Goal: Task Accomplishment & Management: Use online tool/utility

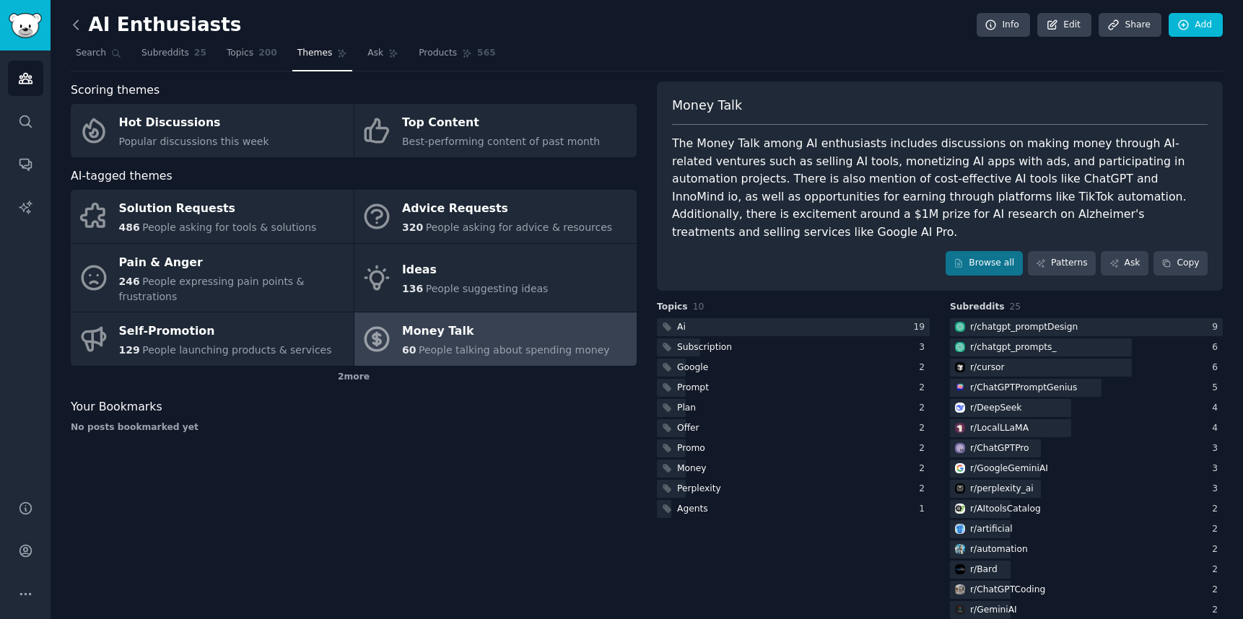
click at [82, 28] on icon at bounding box center [76, 24] width 15 height 15
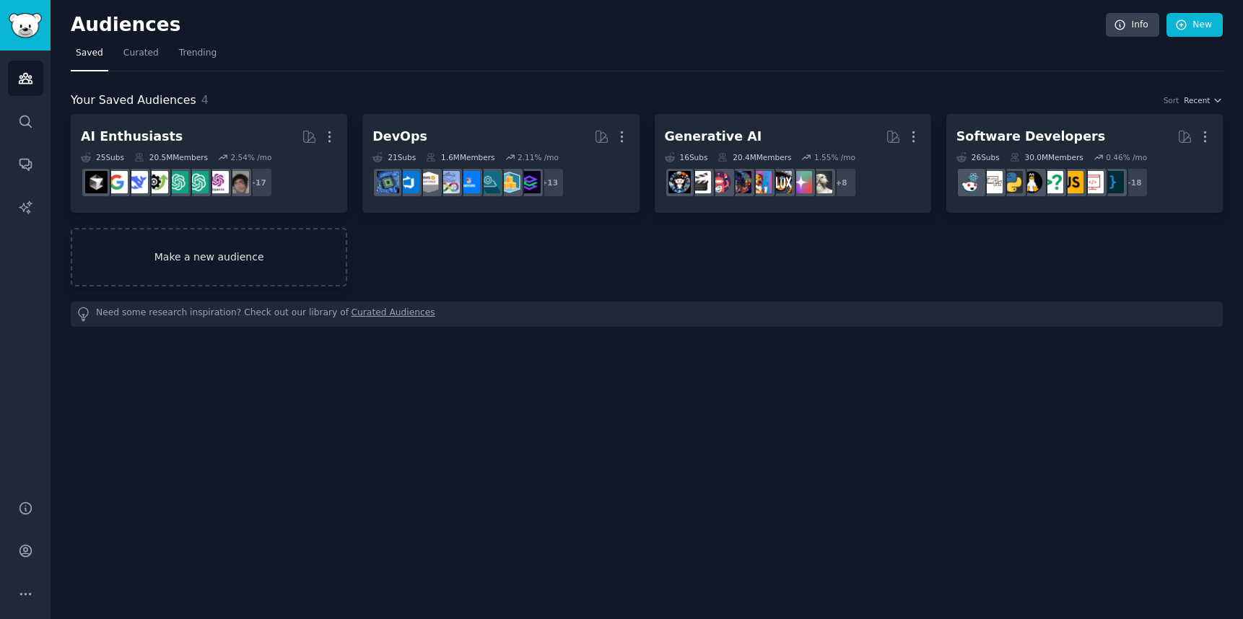
click at [247, 258] on link "Make a new audience" at bounding box center [209, 257] width 277 height 58
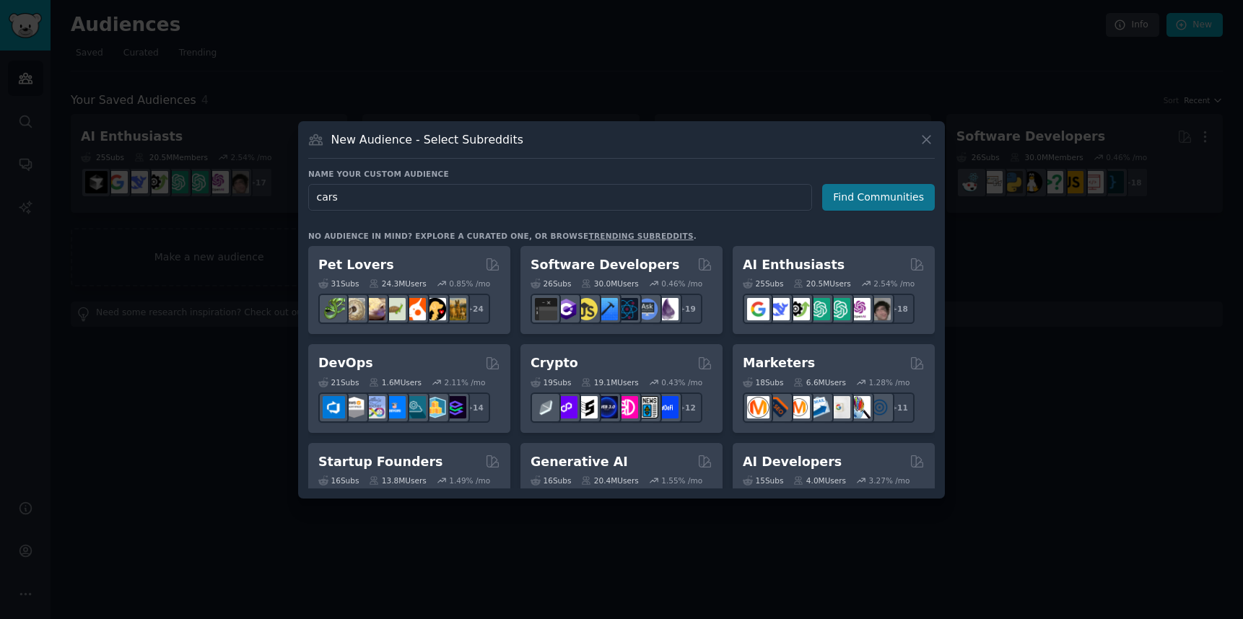
type input "cars"
click at [879, 196] on button "Find Communities" at bounding box center [878, 197] width 113 height 27
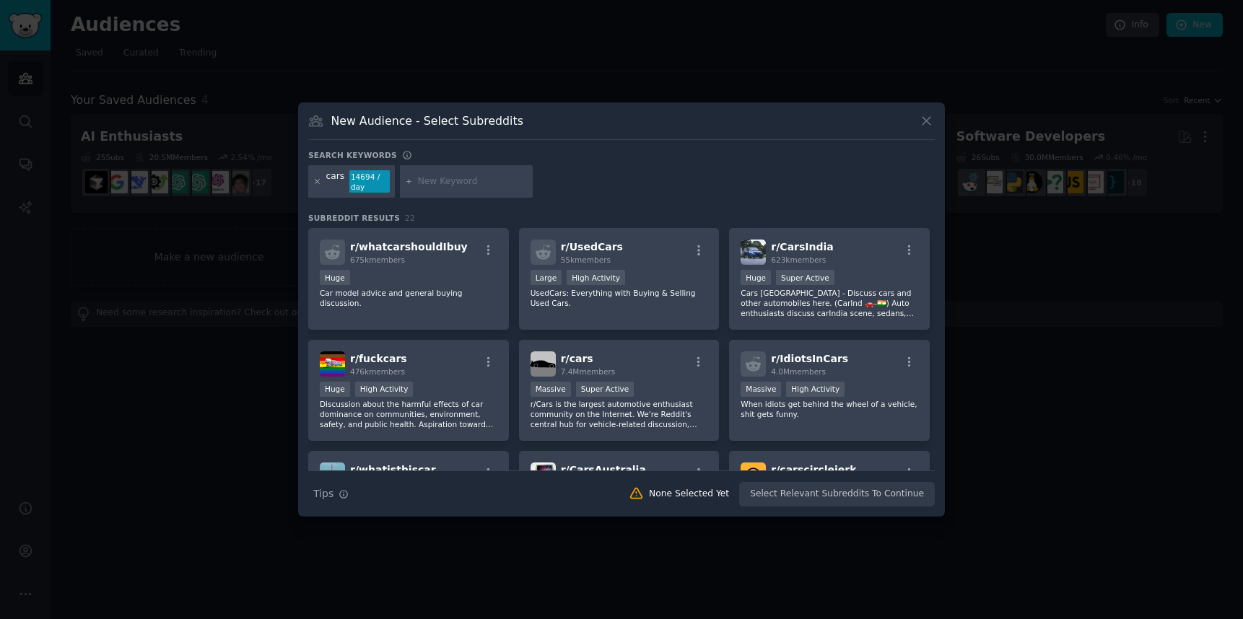
click at [316, 183] on icon at bounding box center [317, 182] width 8 height 8
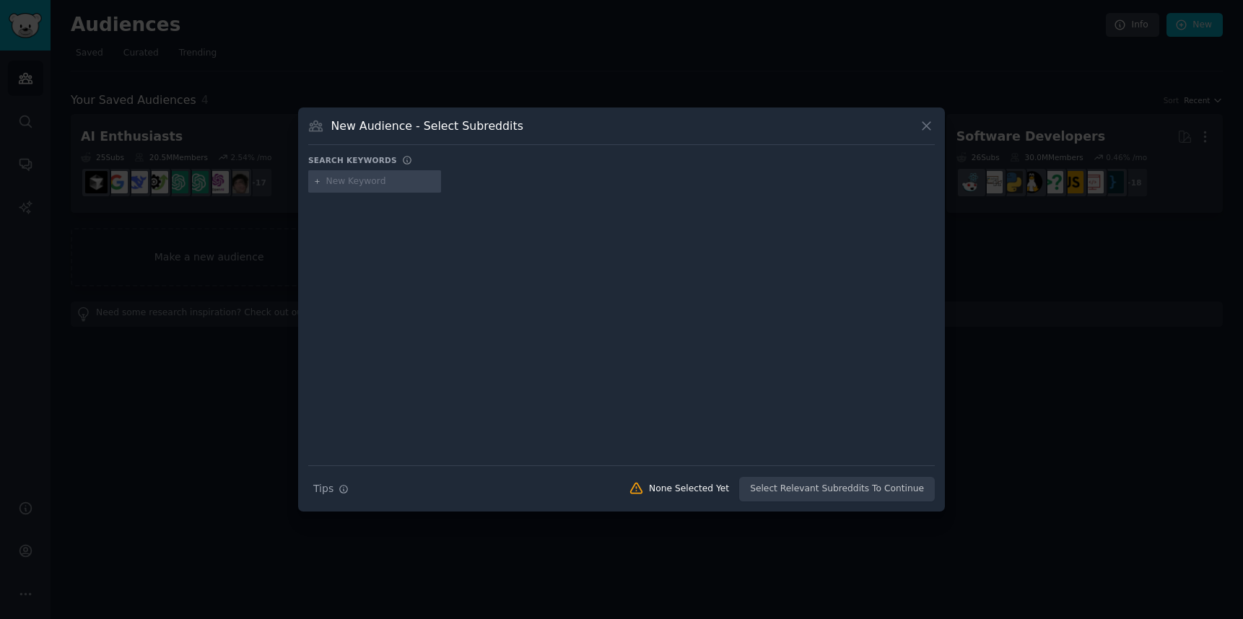
click at [366, 180] on input "text" at bounding box center [381, 181] width 110 height 13
type input "c"
type input "reviews cars"
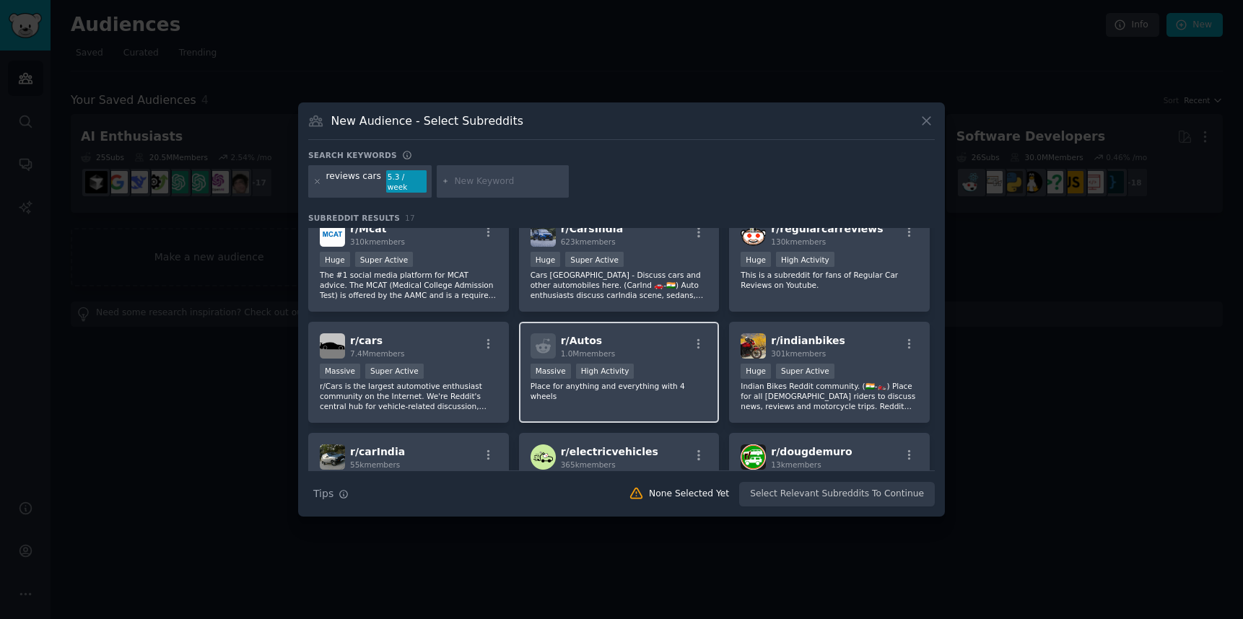
scroll to position [73, 0]
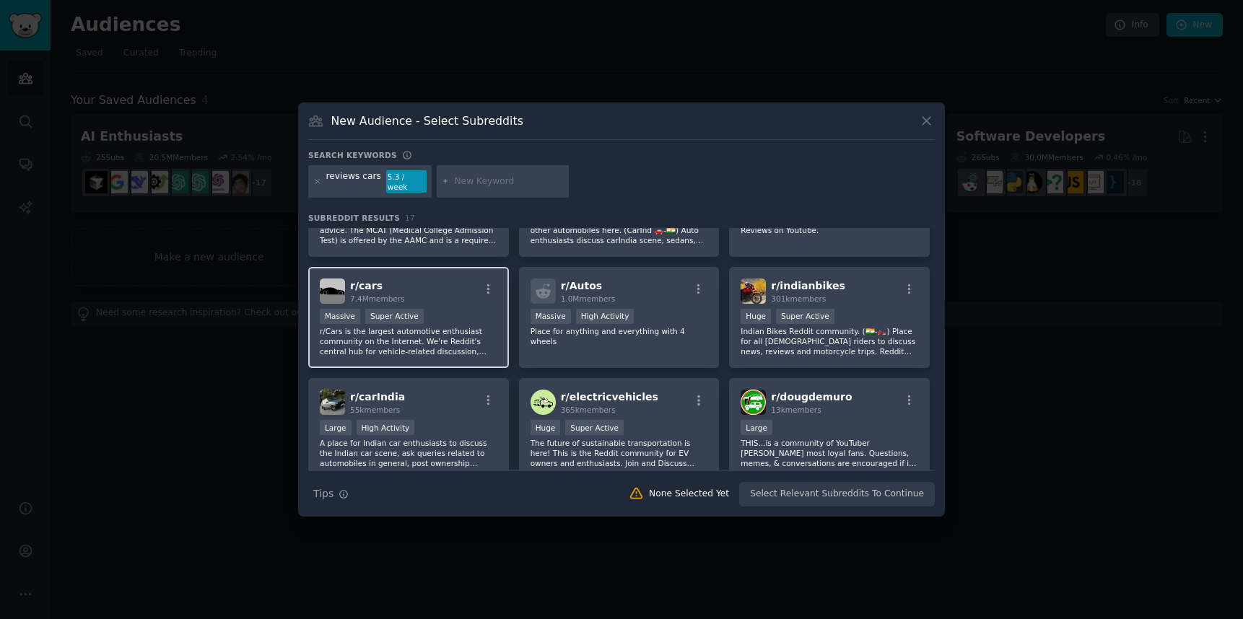
click at [443, 284] on div "r/ cars 7.4M members" at bounding box center [409, 291] width 178 height 25
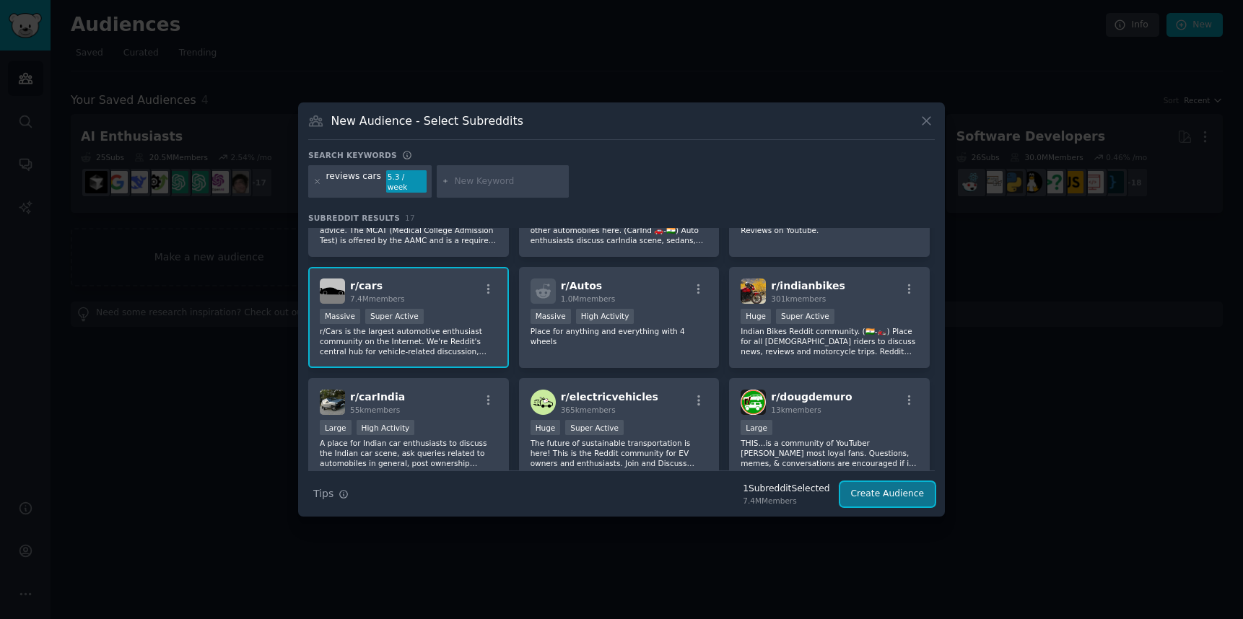
click at [873, 485] on button "Create Audience" at bounding box center [887, 494] width 95 height 25
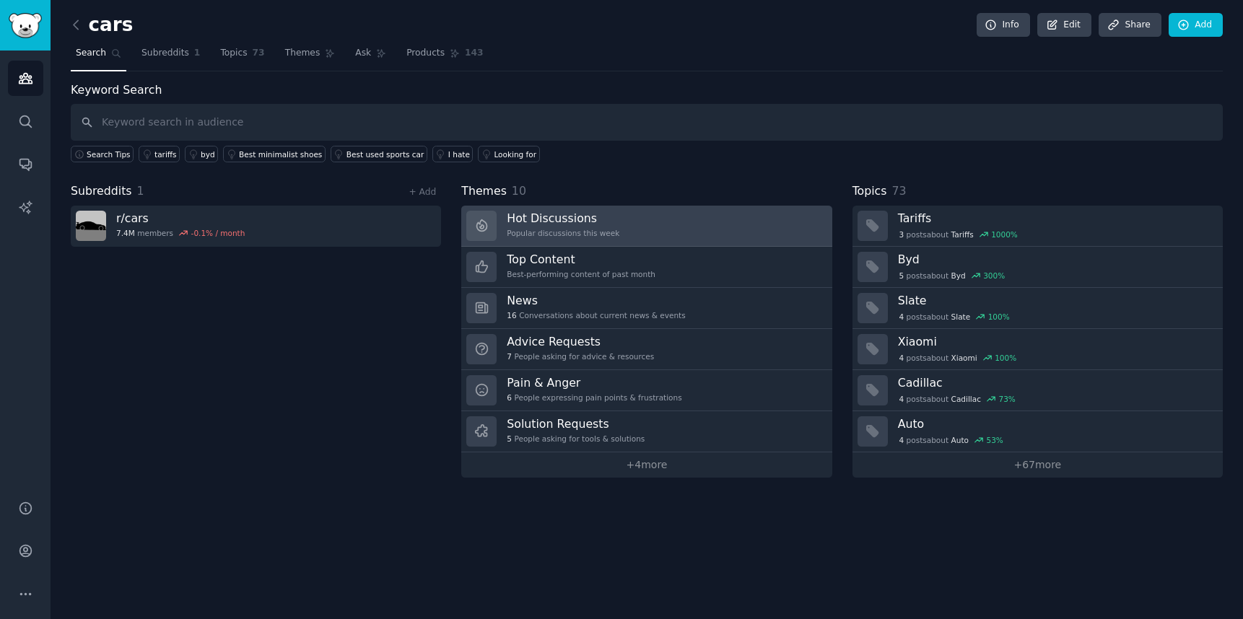
click at [593, 232] on div "Popular discussions this week" at bounding box center [563, 233] width 113 height 10
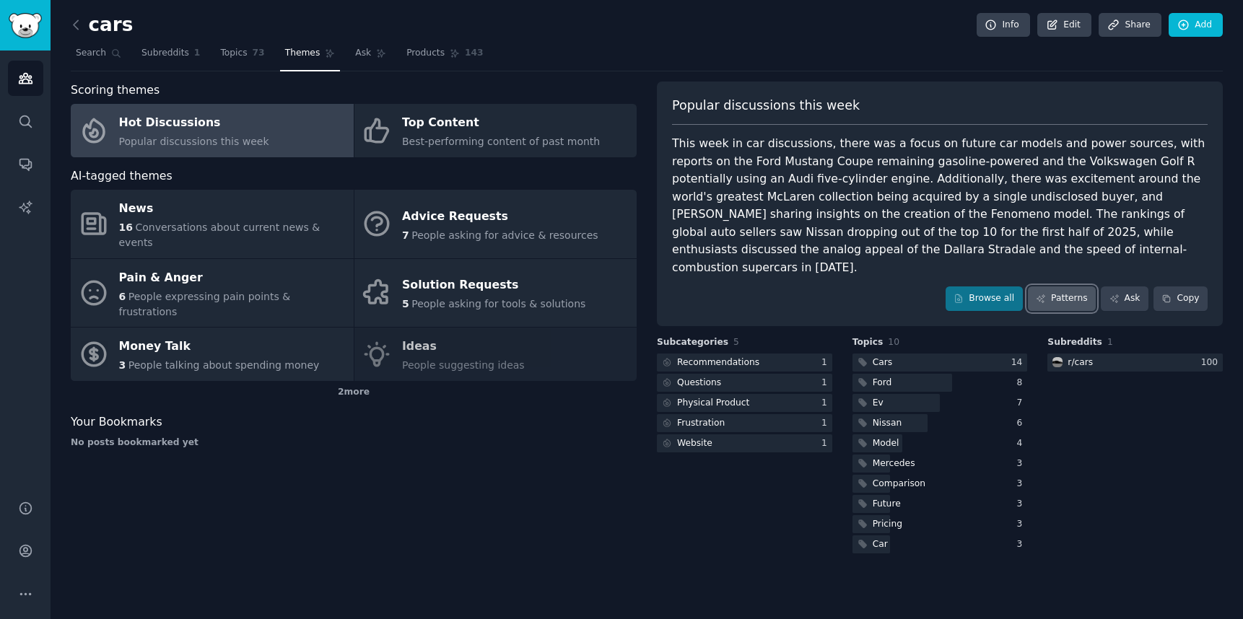
click at [1068, 287] on link "Patterns" at bounding box center [1062, 299] width 68 height 25
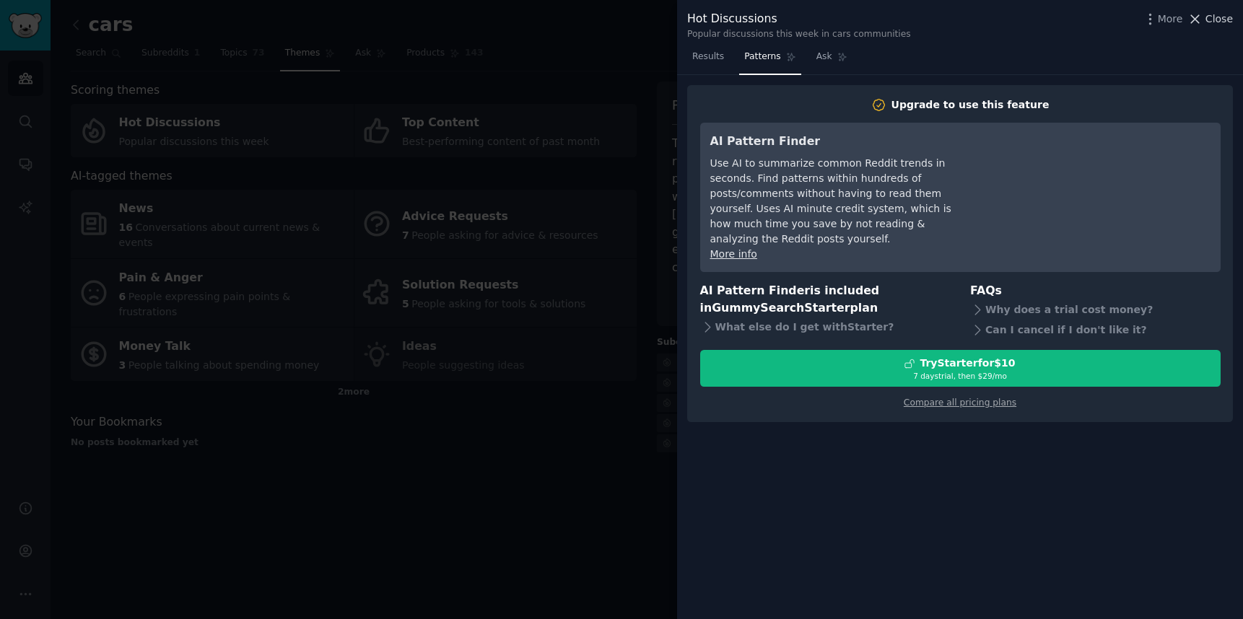
click at [1206, 23] on button "Close" at bounding box center [1210, 19] width 45 height 15
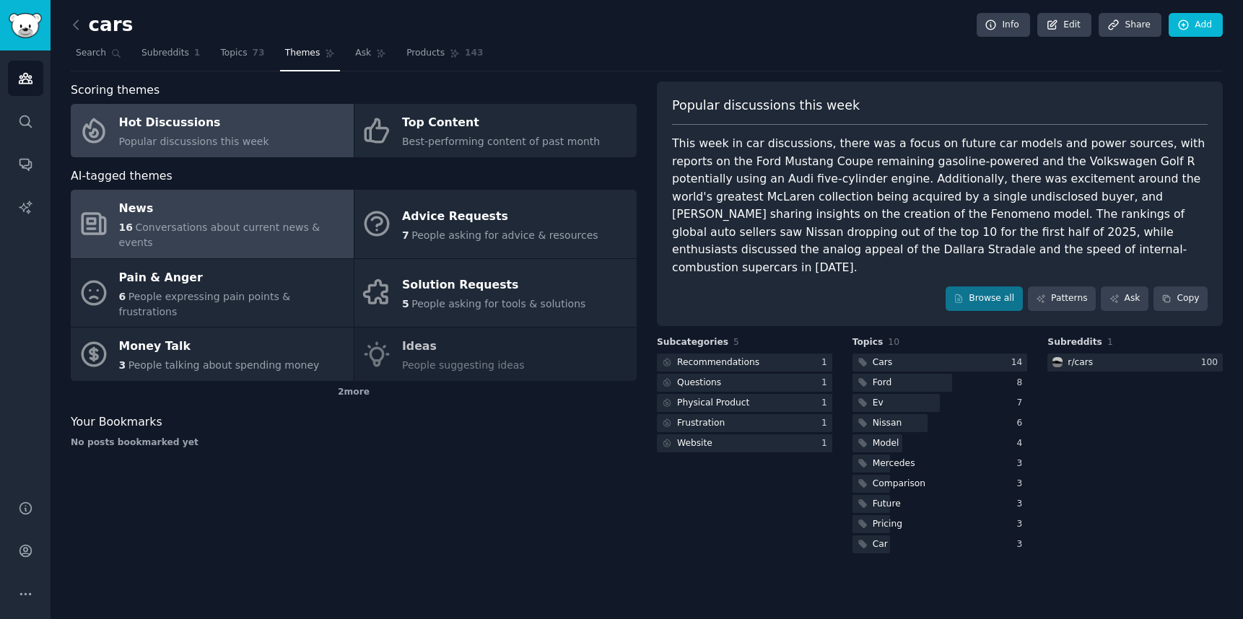
click at [164, 209] on div "News" at bounding box center [232, 209] width 227 height 23
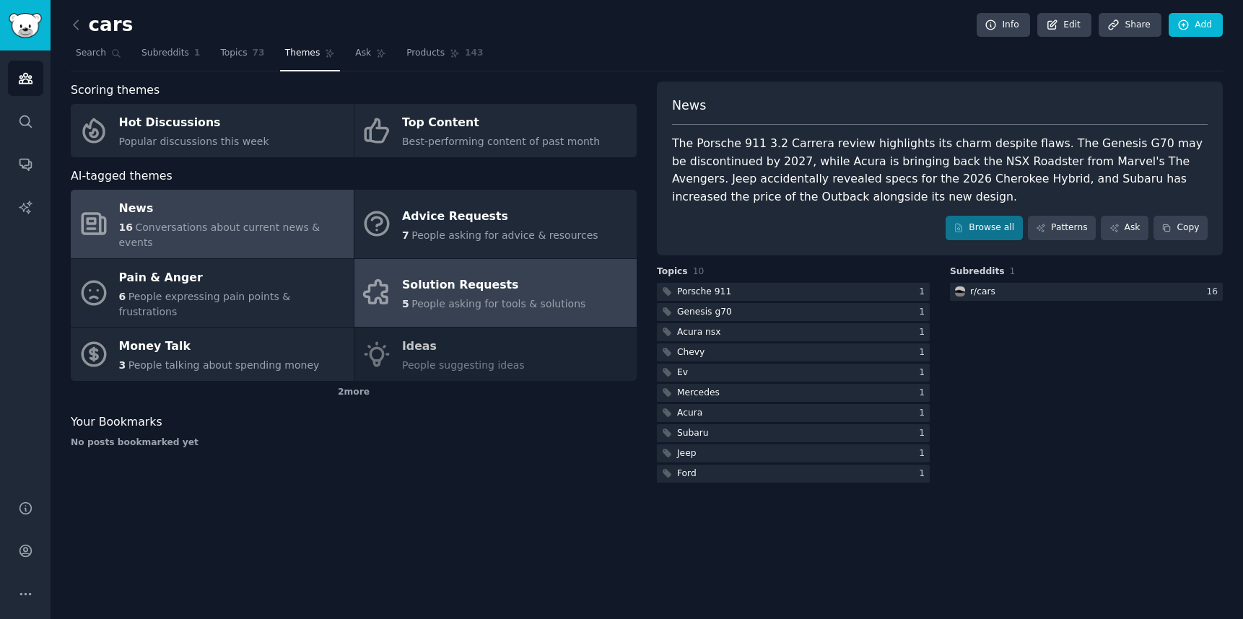
click at [480, 297] on div "5 People asking for tools & solutions" at bounding box center [493, 304] width 183 height 15
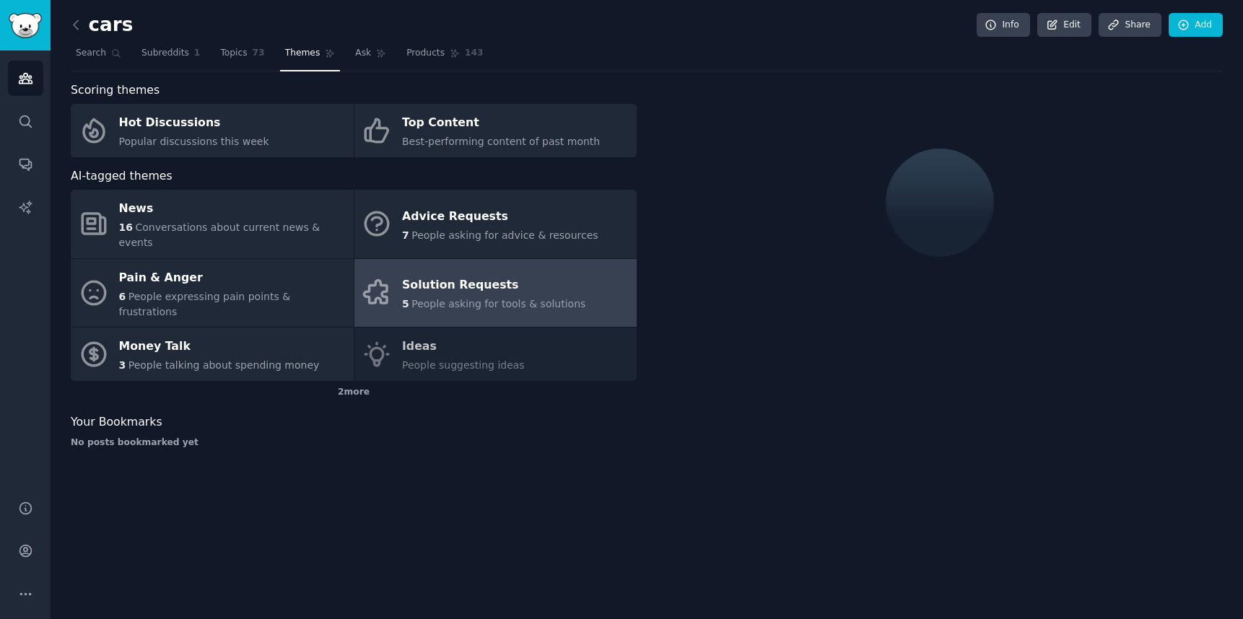
click at [471, 331] on div "News 16 Conversations about current news & events Advice Requests 7 People aski…" at bounding box center [354, 285] width 566 height 191
click at [405, 339] on div "News 16 Conversations about current news & events Advice Requests 7 People aski…" at bounding box center [354, 285] width 566 height 191
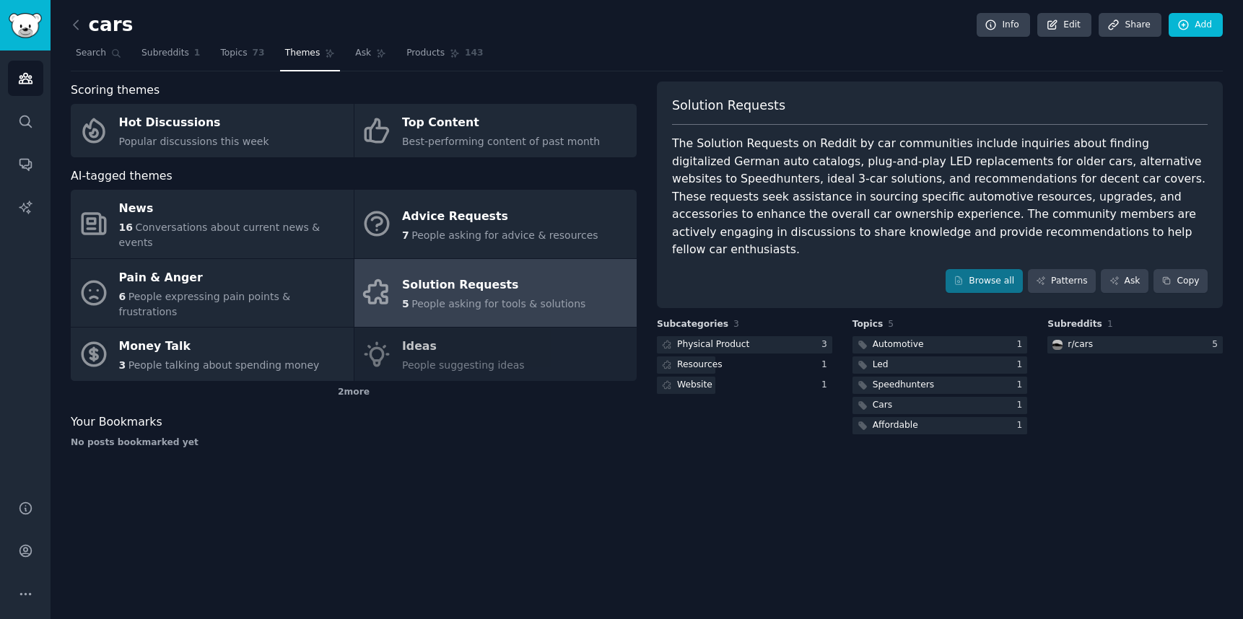
click at [439, 326] on div "News 16 Conversations about current news & events Advice Requests 7 People aski…" at bounding box center [354, 285] width 566 height 191
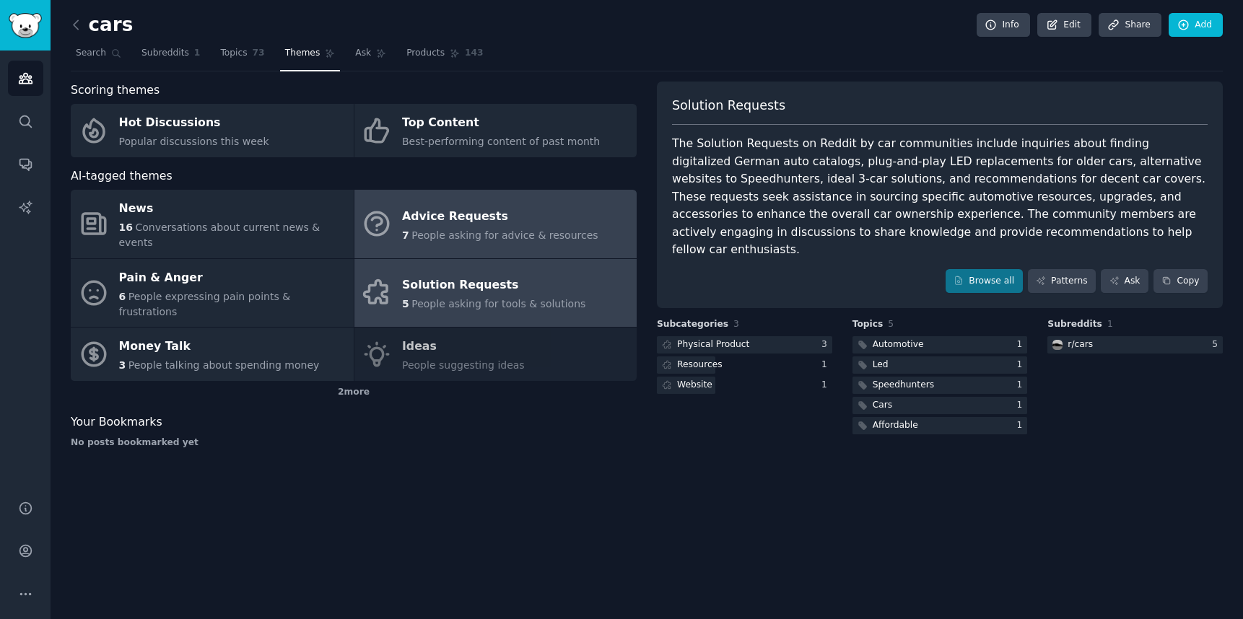
click at [449, 228] on div "7 People asking for advice & resources" at bounding box center [500, 235] width 196 height 15
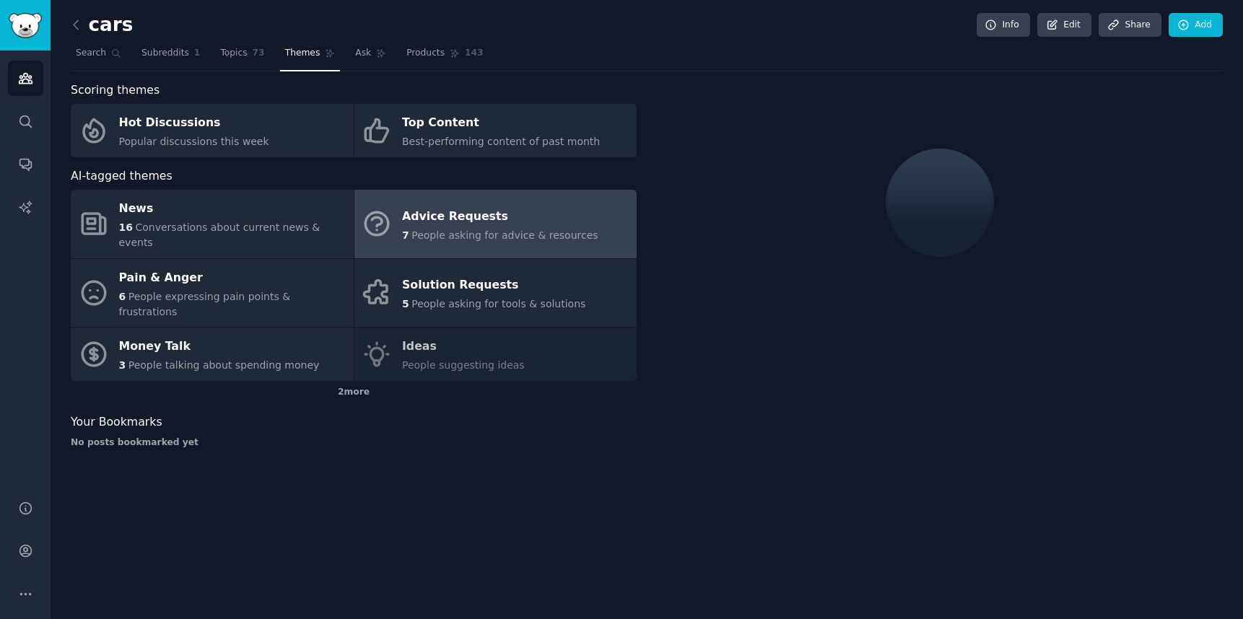
click at [435, 319] on div "News 16 Conversations about current news & events Advice Requests 7 People aski…" at bounding box center [354, 285] width 566 height 191
click at [430, 325] on div "News 16 Conversations about current news & events Advice Requests 7 People aski…" at bounding box center [354, 285] width 566 height 191
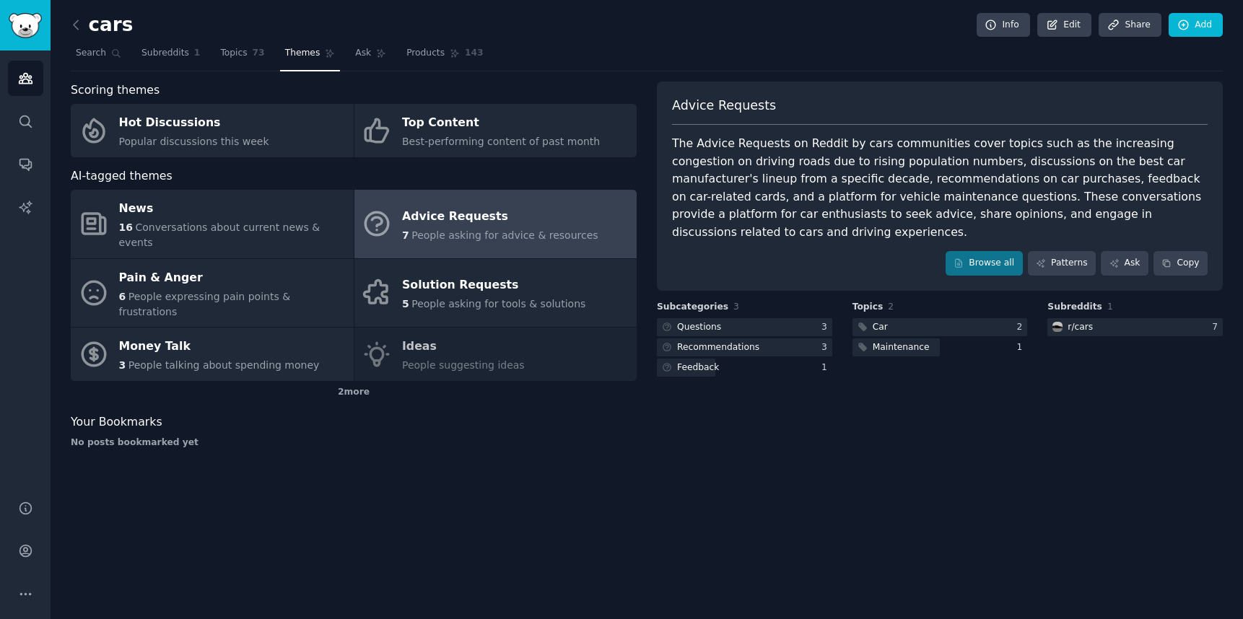
click at [430, 323] on div "News 16 Conversations about current news & events Advice Requests 7 People aski…" at bounding box center [354, 285] width 566 height 191
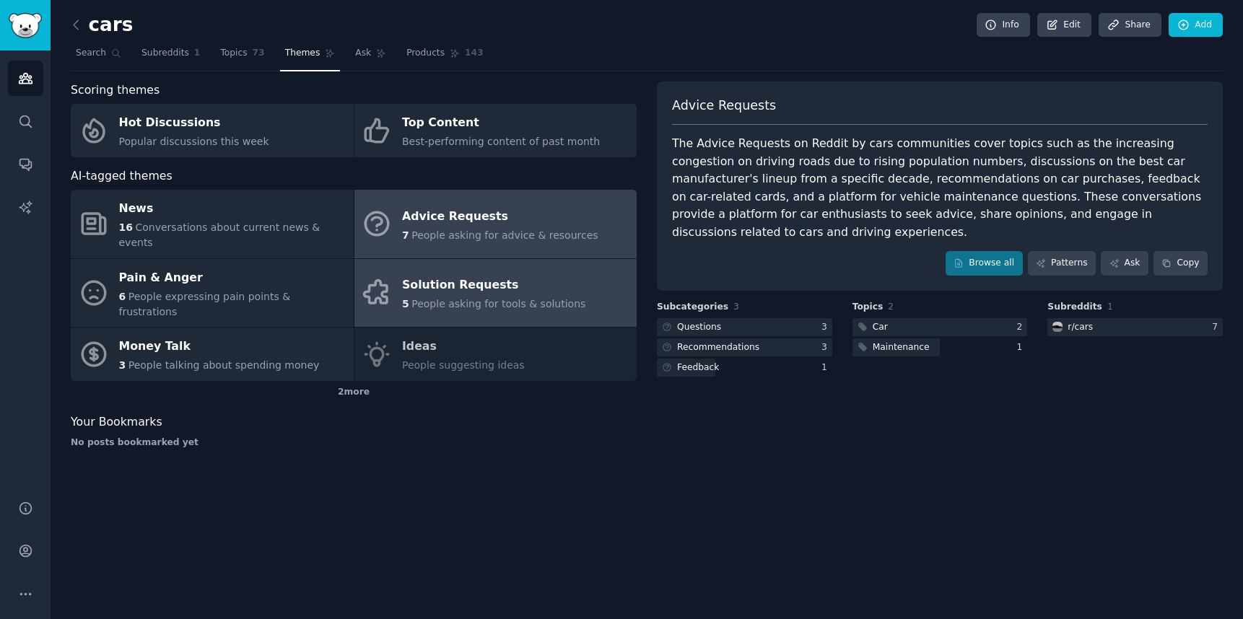
click at [504, 274] on div "Solution Requests" at bounding box center [493, 285] width 183 height 23
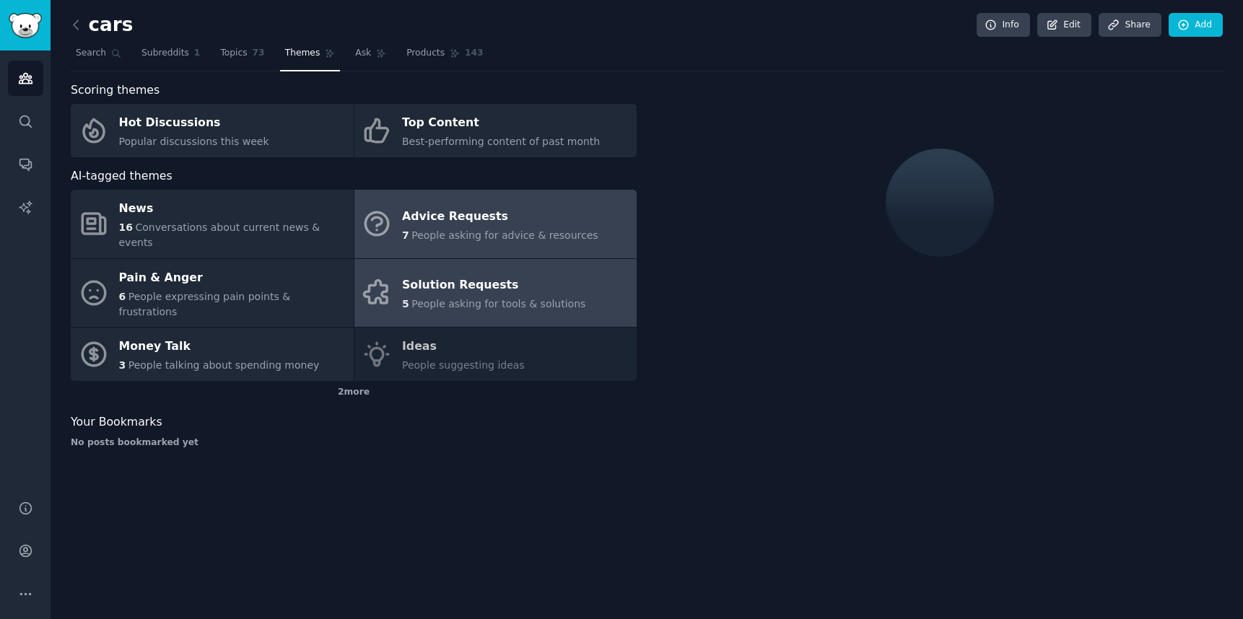
click at [469, 209] on div "Advice Requests" at bounding box center [500, 216] width 196 height 23
